Goal: Understand process/instructions

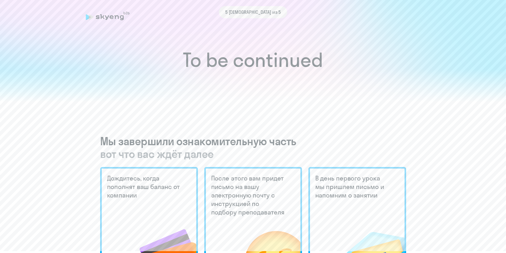
click at [111, 17] on div "5 [DEMOGRAPHIC_DATA] из 5" at bounding box center [253, 12] width 335 height 12
click at [245, 65] on h1 "To be continued" at bounding box center [253, 60] width 485 height 19
click at [250, 14] on span "5 [DEMOGRAPHIC_DATA] из 5" at bounding box center [253, 12] width 56 height 7
click at [101, 15] on div "5 [DEMOGRAPHIC_DATA] из 5" at bounding box center [253, 12] width 335 height 12
click at [189, 117] on div "To be continued Мы завершили ознакомительную часть вот что вас ждёт далее Дожди…" at bounding box center [253, 237] width 485 height 531
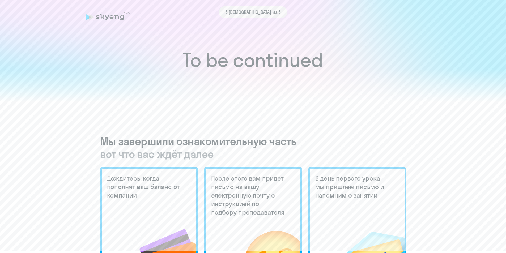
click at [190, 155] on span "вот что вас ждёт далее" at bounding box center [253, 154] width 306 height 13
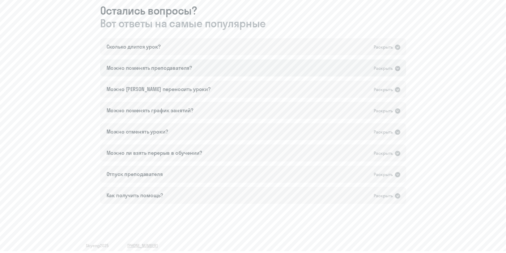
scroll to position [303, 0]
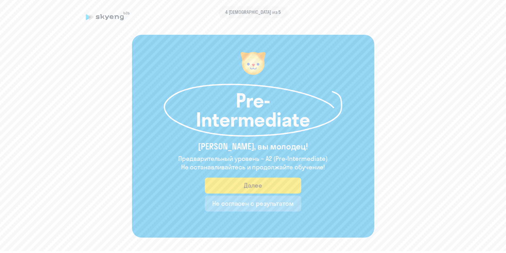
click at [110, 16] on div "4 [DEMOGRAPHIC_DATA] из 5" at bounding box center [253, 12] width 335 height 12
click at [114, 18] on div "4 [DEMOGRAPHIC_DATA] из 5" at bounding box center [253, 12] width 335 height 12
